Goal: Information Seeking & Learning: Check status

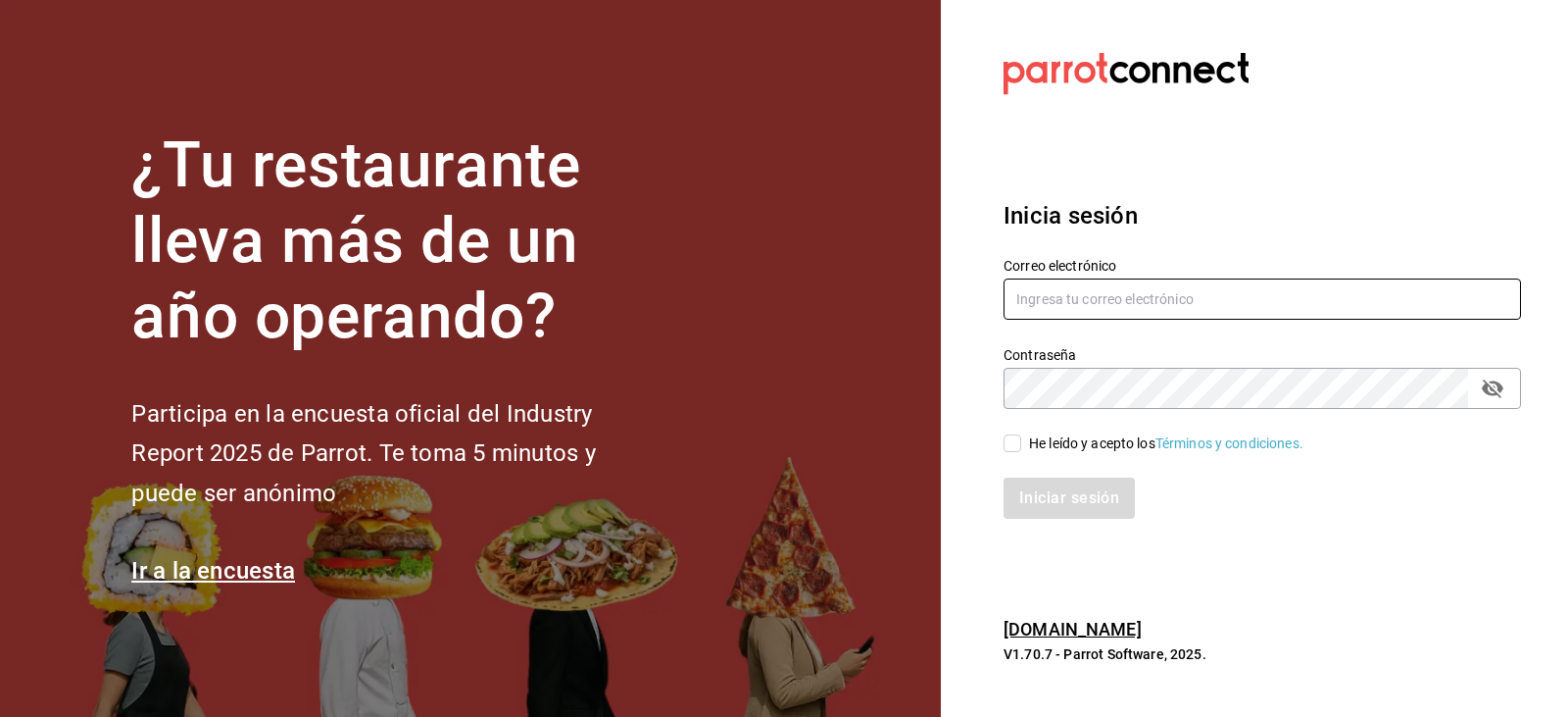
type input "[EMAIL_ADDRESS][DOMAIN_NAME]"
click at [1009, 444] on input "He leído y acepto los Términos y condiciones." at bounding box center [1013, 443] width 18 height 18
checkbox input "true"
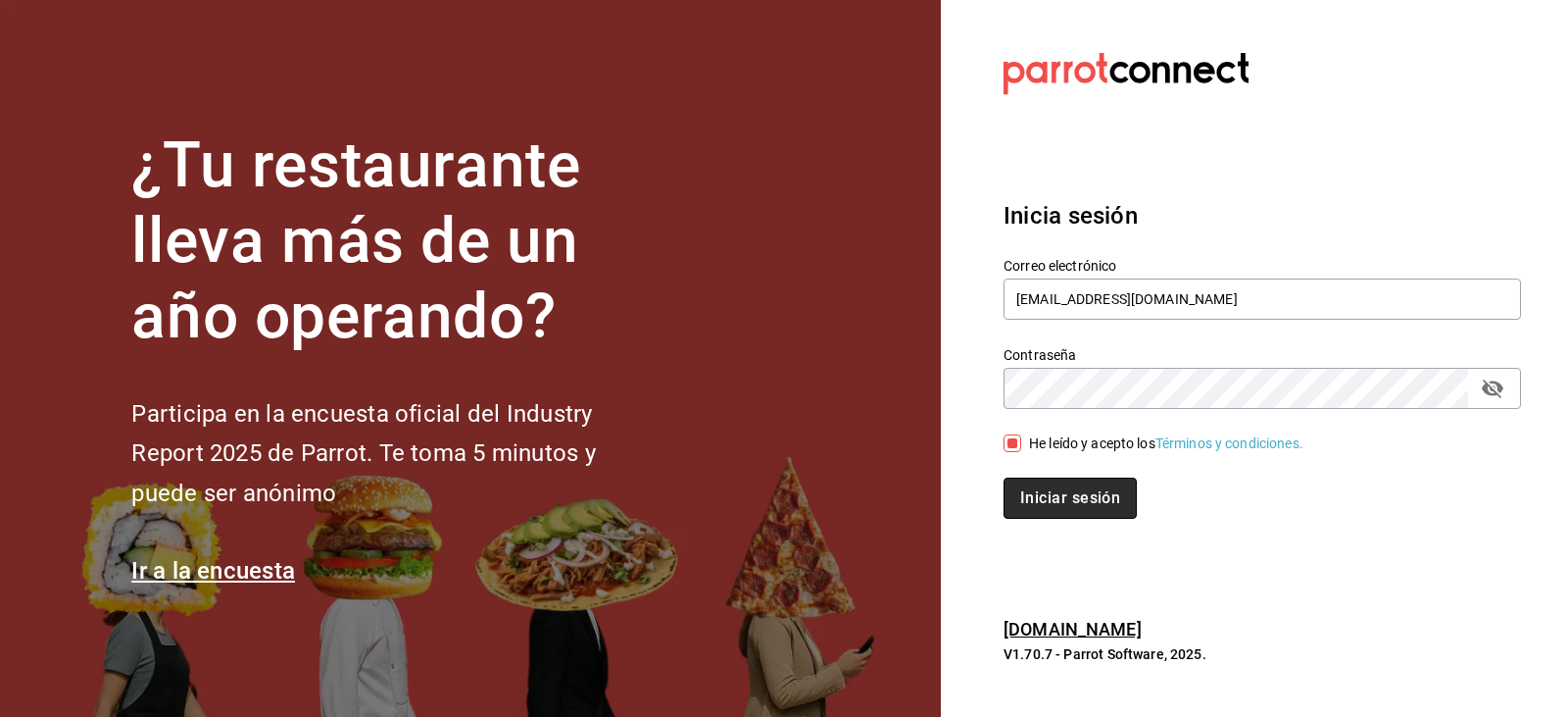
click at [1017, 501] on button "Iniciar sesión" at bounding box center [1070, 497] width 133 height 41
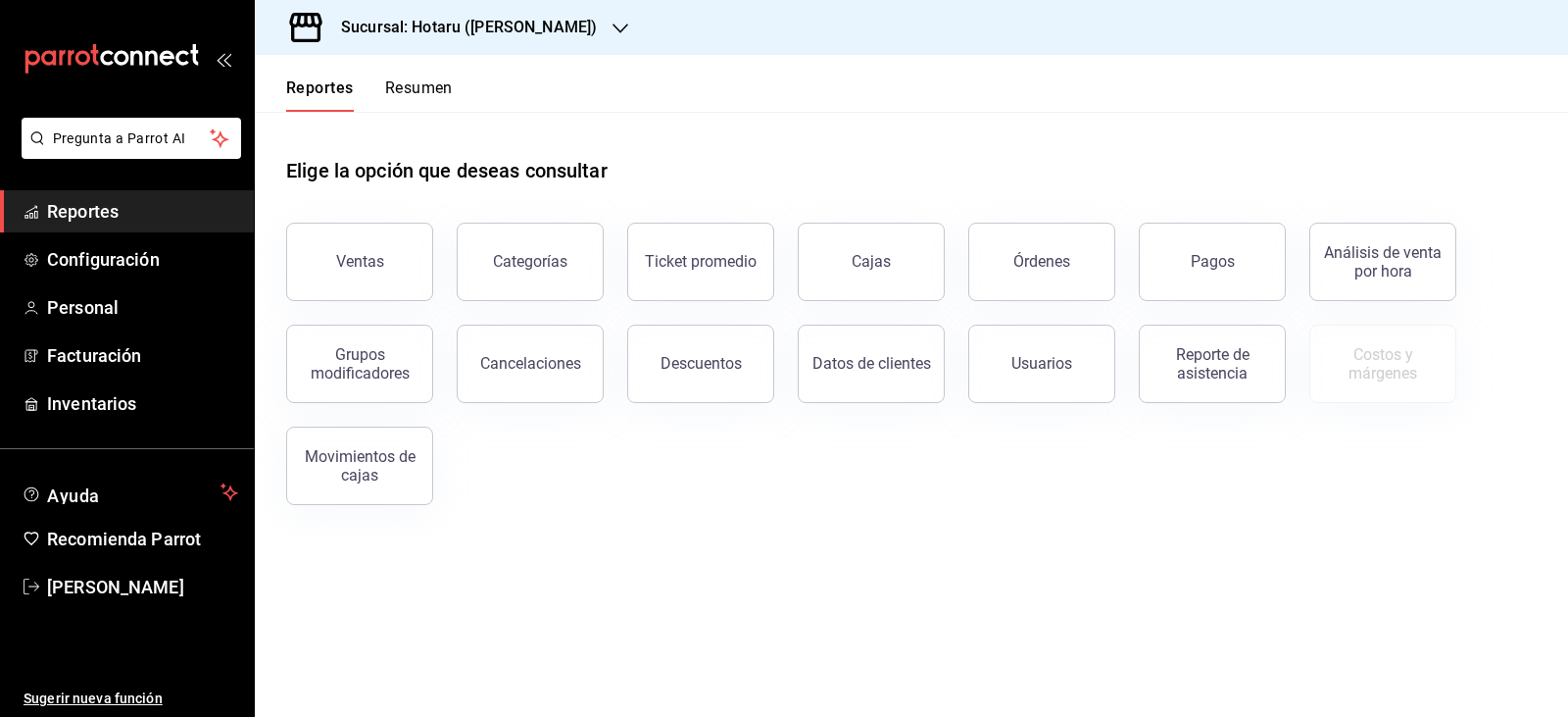
click at [364, 29] on h3 "Sucursal: Hotaru (Valle)" at bounding box center [461, 28] width 272 height 24
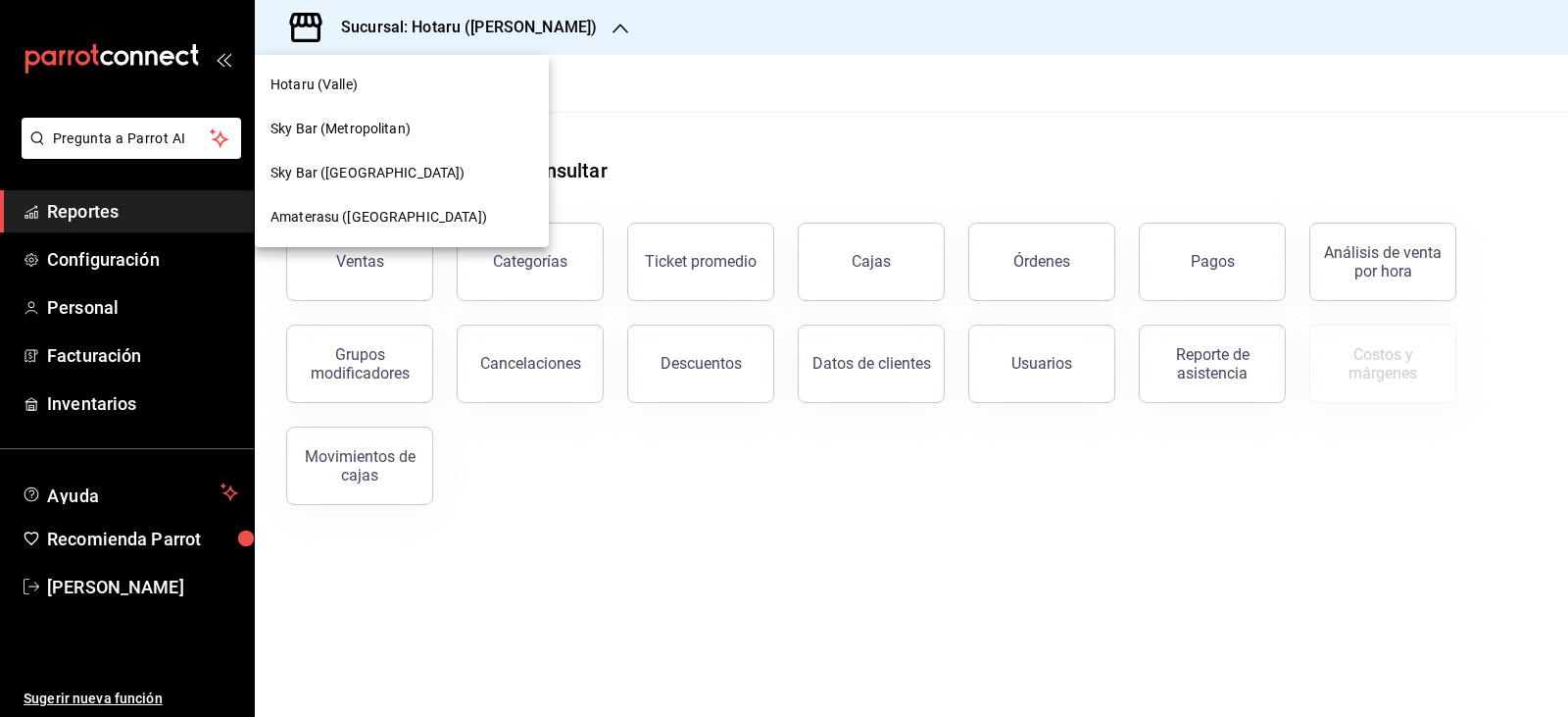
click at [283, 209] on span "Amaterasu (Metropolitan)" at bounding box center [379, 217] width 217 height 21
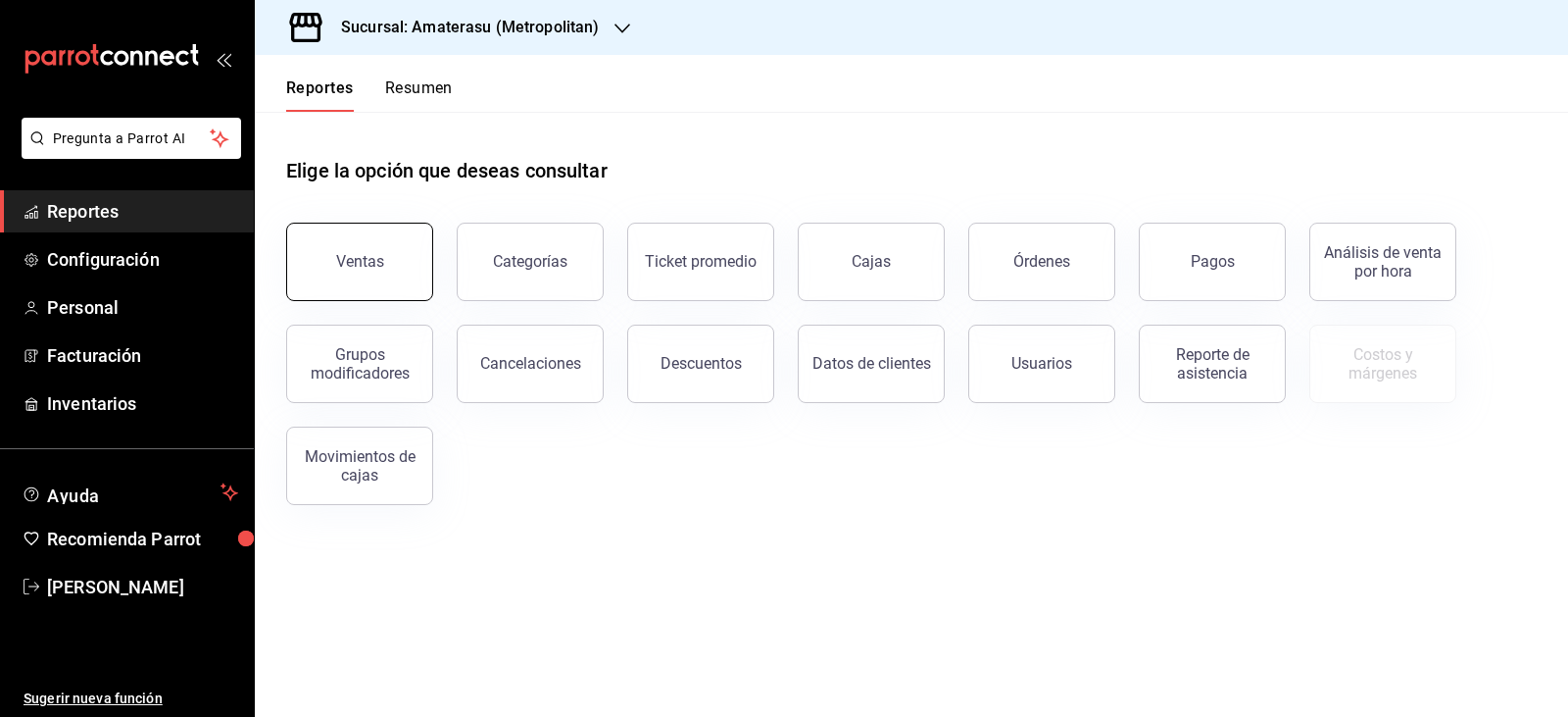
click at [358, 241] on button "Ventas" at bounding box center [359, 262] width 147 height 78
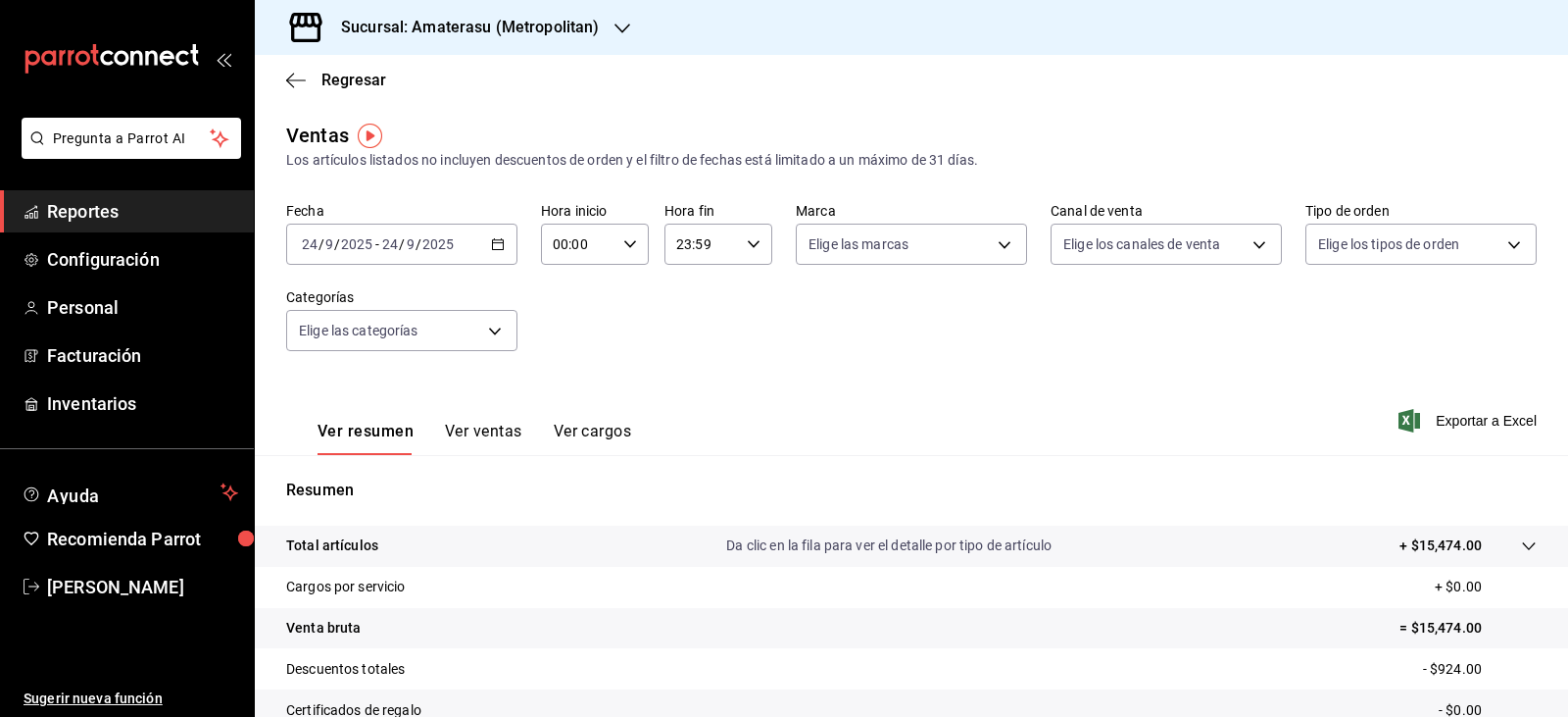
click at [620, 242] on div "00:00 Hora inicio" at bounding box center [595, 244] width 108 height 41
click at [559, 331] on span "05" at bounding box center [565, 333] width 23 height 16
type input "05:00"
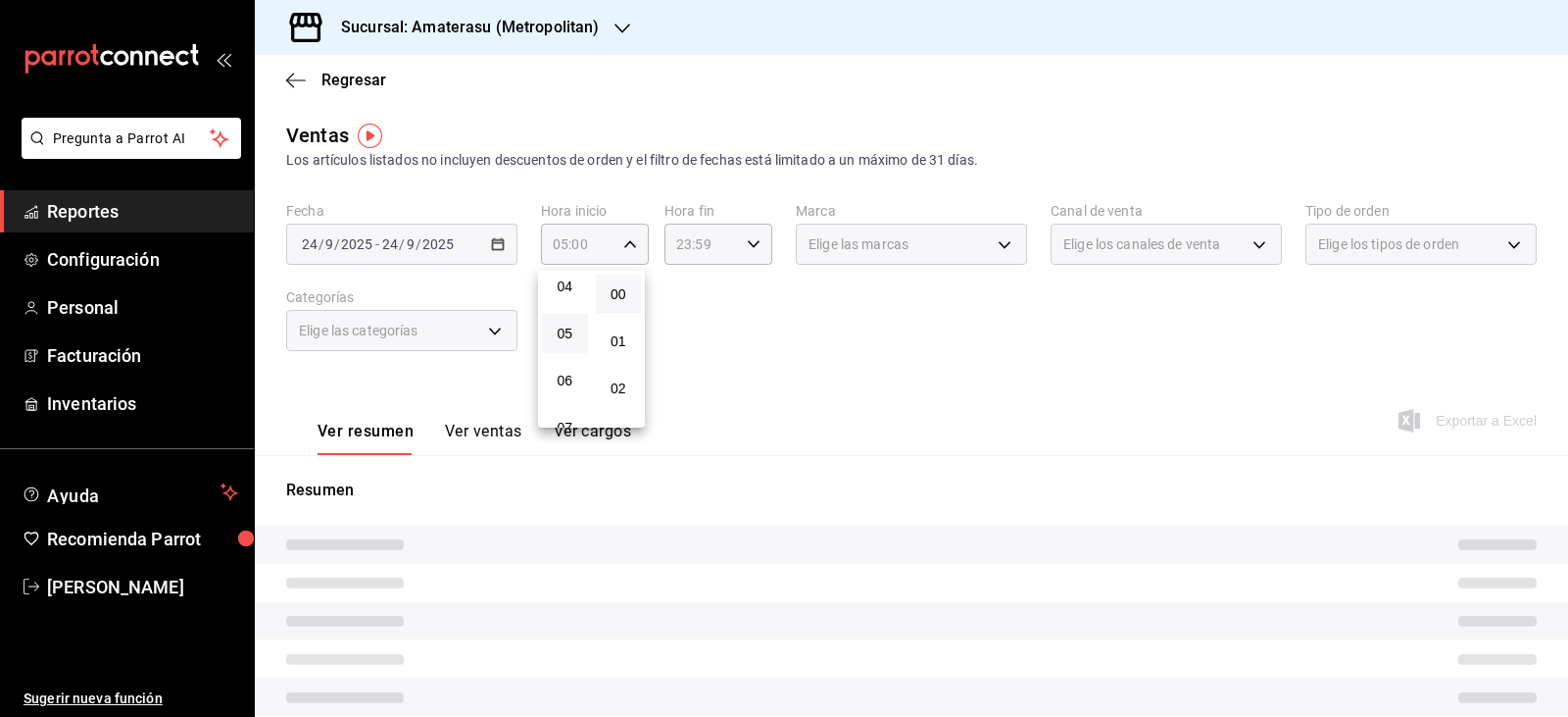
click at [854, 360] on div at bounding box center [784, 358] width 1568 height 717
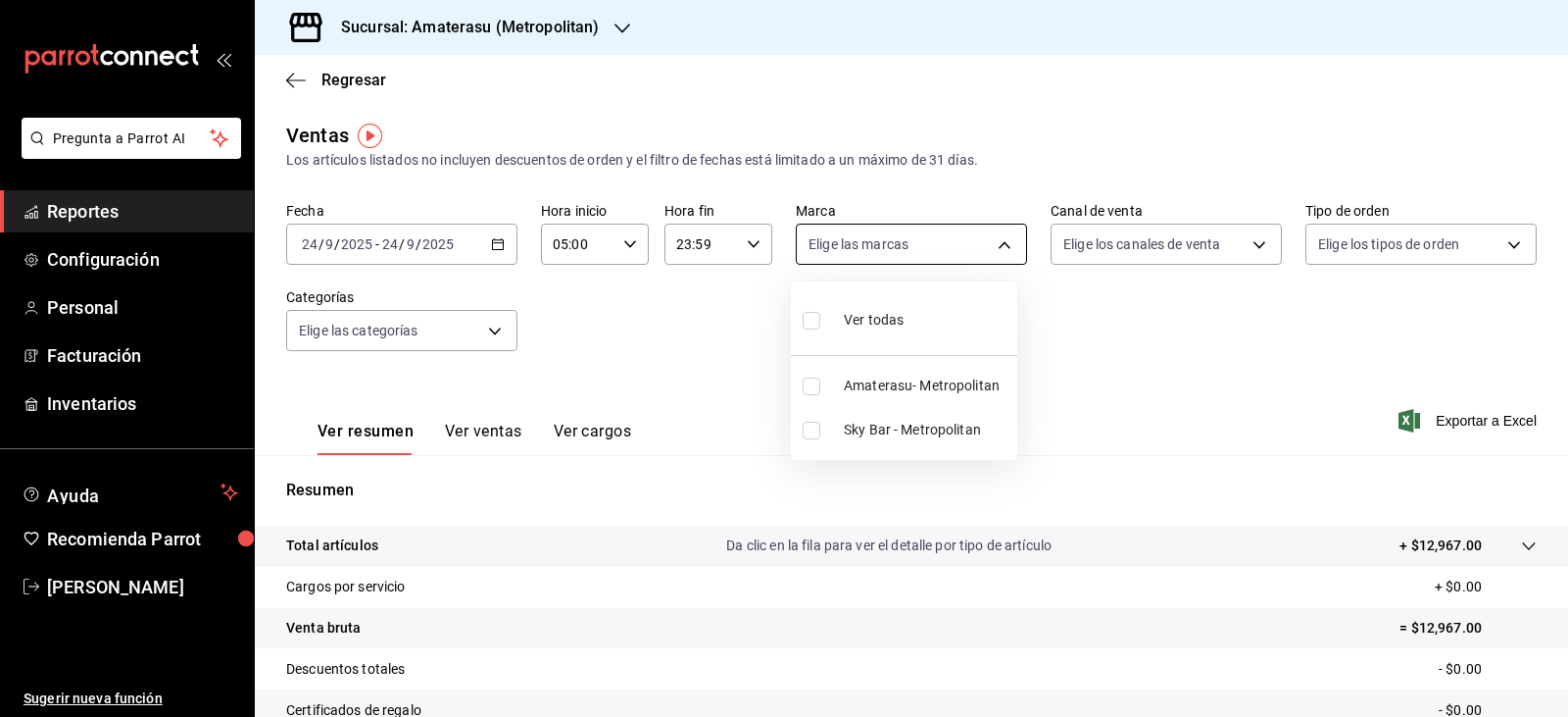
click at [871, 260] on body "Pregunta a Parrot AI Reportes Configuración Personal Facturación Inventarios Ay…" at bounding box center [784, 358] width 1568 height 717
click at [817, 381] on input "checkbox" at bounding box center [812, 386] width 18 height 18
checkbox input "true"
type input "e4cd7fcb-d45b-43ae-a99f-ad4ccfcd9032"
drag, startPoint x: 1085, startPoint y: 415, endPoint x: 1064, endPoint y: 391, distance: 31.9
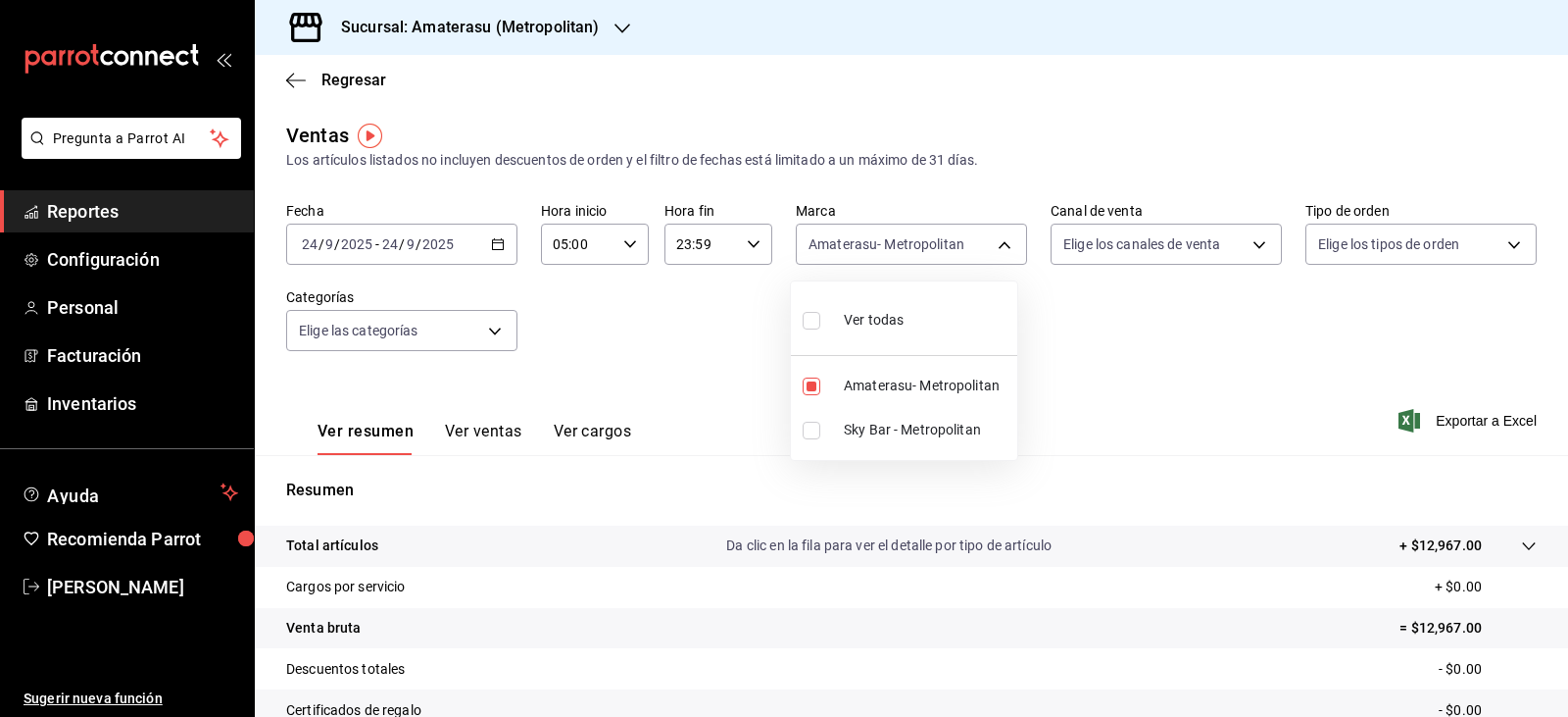
click at [1082, 409] on div at bounding box center [784, 358] width 1568 height 717
drag, startPoint x: 1064, startPoint y: 391, endPoint x: 1028, endPoint y: 382, distance: 36.4
click at [1063, 390] on div "Ver resumen Ver ventas Ver cargos Exportar a Excel" at bounding box center [912, 414] width 1314 height 80
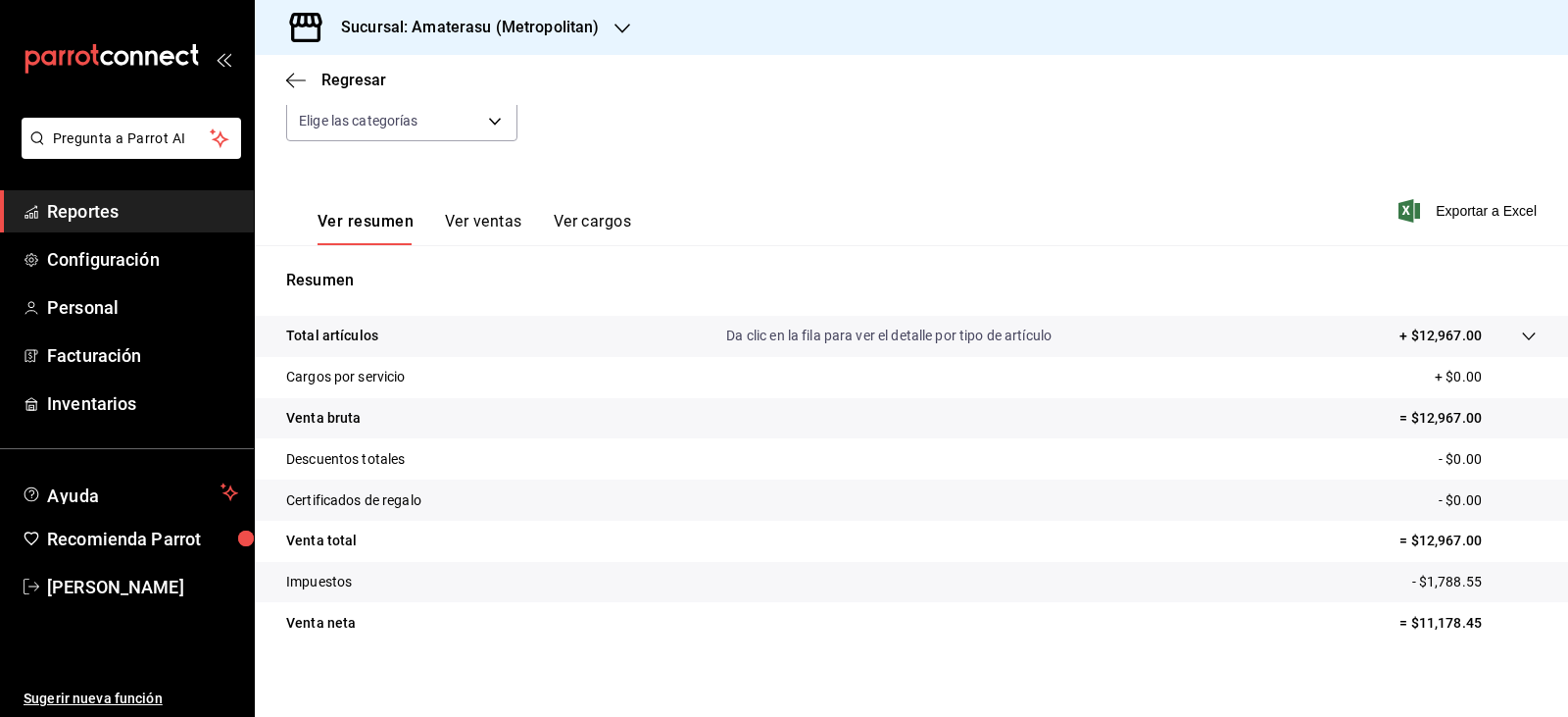
scroll to position [223, 0]
